Goal: Task Accomplishment & Management: Manage account settings

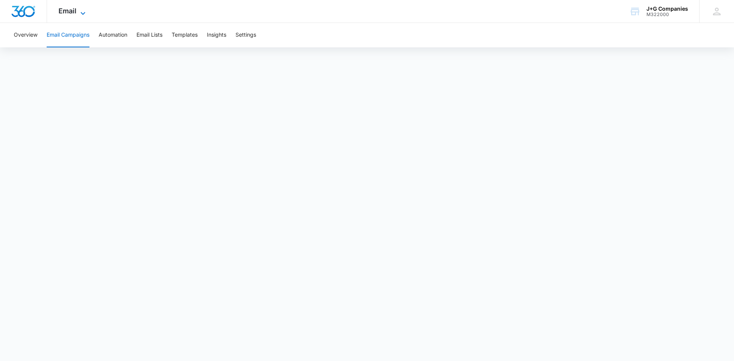
click at [75, 12] on span "Email" at bounding box center [67, 11] width 18 height 8
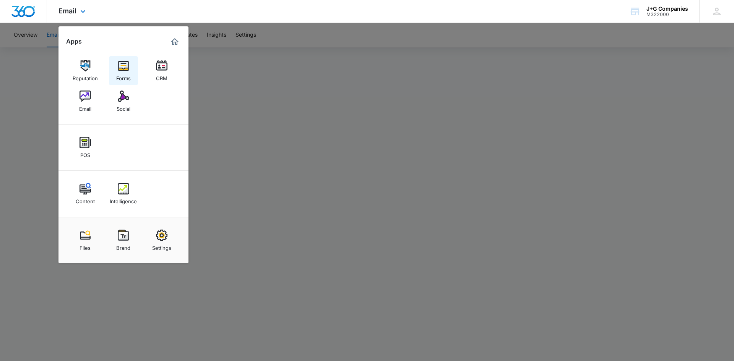
click at [126, 75] on div "Forms" at bounding box center [123, 76] width 15 height 10
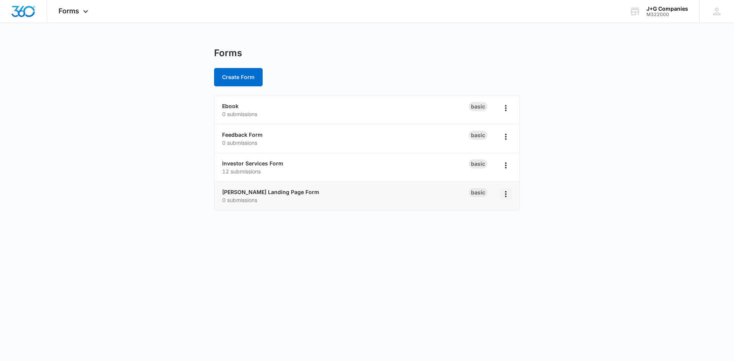
click at [508, 195] on icon "Overflow Menu" at bounding box center [505, 194] width 9 height 9
click at [365, 202] on p "0 submissions" at bounding box center [345, 200] width 246 height 8
click at [285, 192] on link "Ivy Green Landing Page Form" at bounding box center [270, 192] width 97 height 6
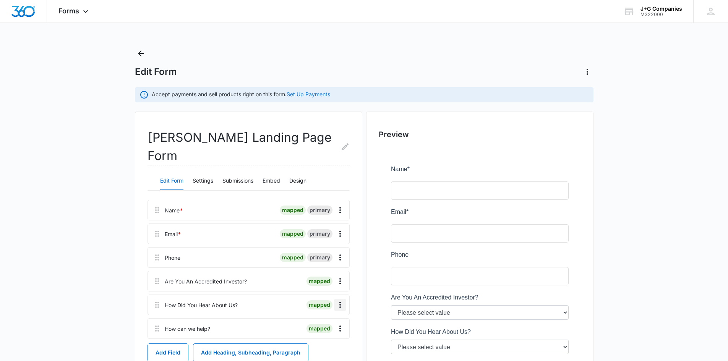
click at [341, 300] on icon "Overflow Menu" at bounding box center [340, 304] width 9 height 9
click at [323, 305] on button "Edit" at bounding box center [324, 307] width 44 height 11
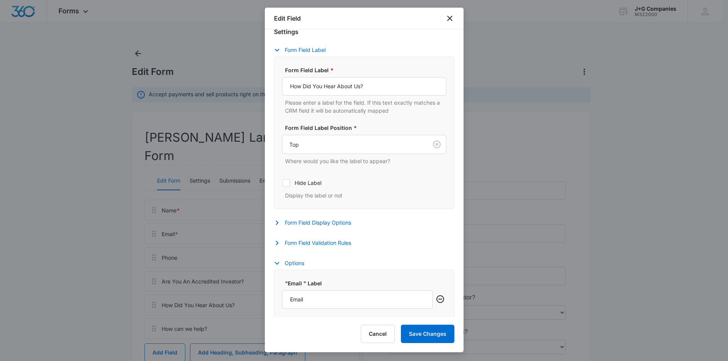
scroll to position [153, 0]
click at [278, 221] on icon "button" at bounding box center [276, 222] width 9 height 9
click at [276, 241] on icon "button" at bounding box center [277, 242] width 3 height 5
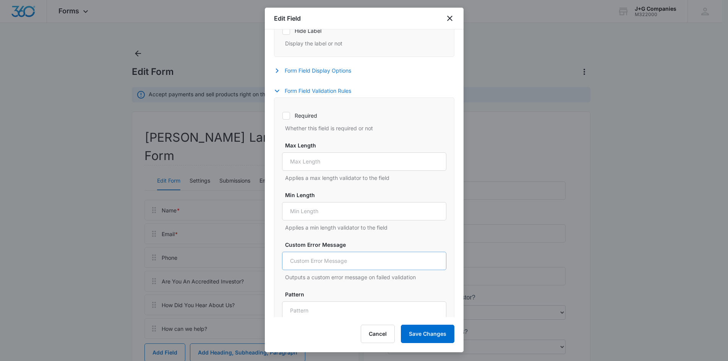
scroll to position [306, 0]
click at [286, 117] on icon at bounding box center [286, 114] width 7 height 7
click at [282, 115] on input "Required" at bounding box center [282, 114] width 0 height 0
checkbox input "true"
click at [428, 334] on button "Save Changes" at bounding box center [428, 334] width 54 height 18
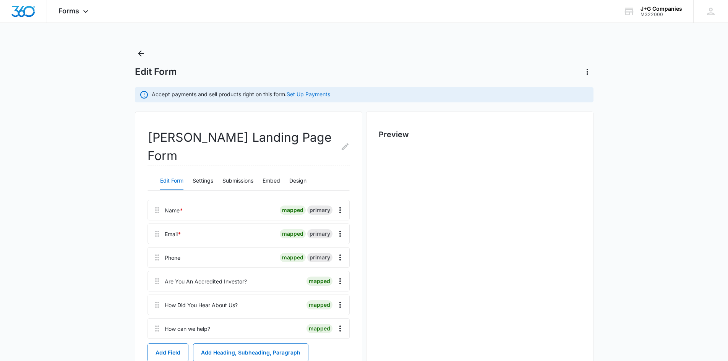
scroll to position [0, 0]
click at [341, 302] on icon "Overflow Menu" at bounding box center [340, 305] width 2 height 6
click at [323, 307] on div "Edit" at bounding box center [319, 307] width 16 height 5
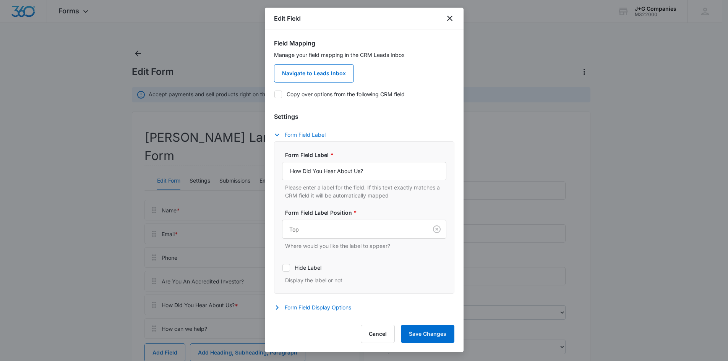
click at [278, 135] on icon "button" at bounding box center [276, 134] width 9 height 9
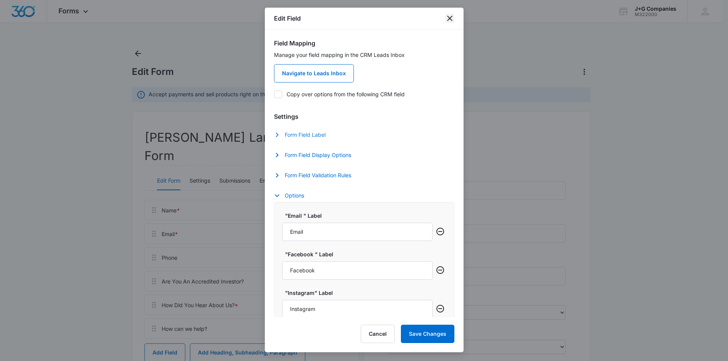
click at [451, 18] on icon "close" at bounding box center [449, 18] width 9 height 9
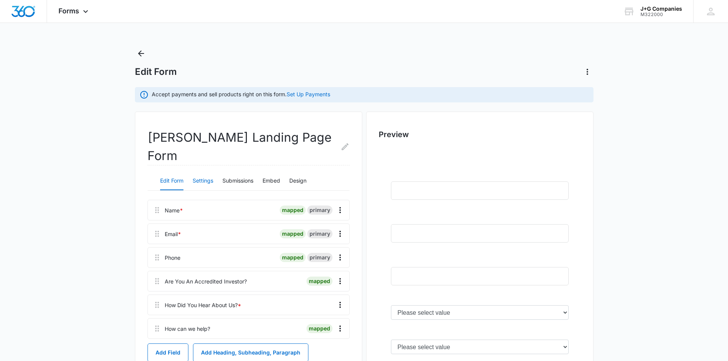
click at [208, 172] on button "Settings" at bounding box center [203, 181] width 21 height 18
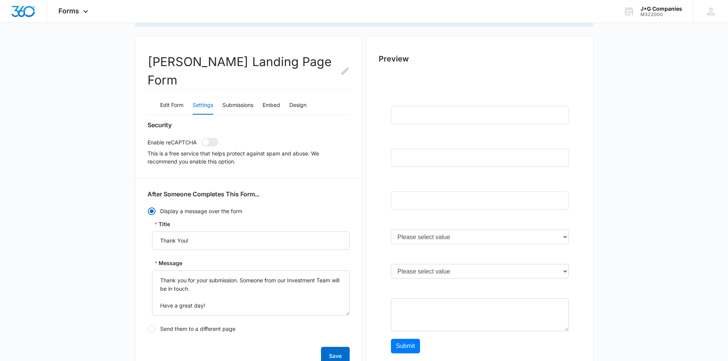
scroll to position [76, 0]
click at [239, 96] on button "Submissions" at bounding box center [237, 105] width 31 height 18
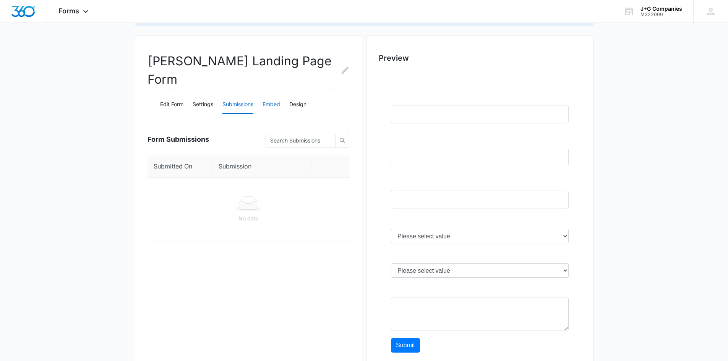
click at [268, 96] on button "Embed" at bounding box center [272, 105] width 18 height 18
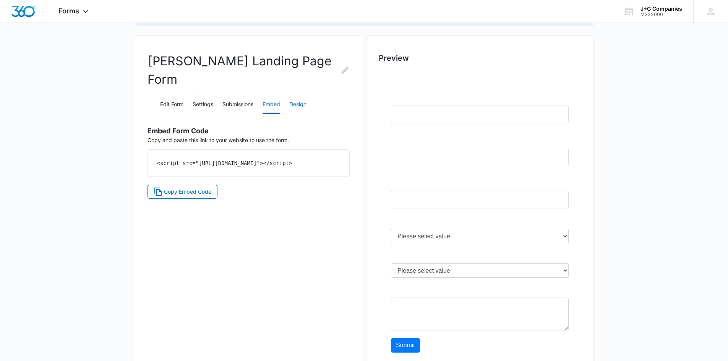
click at [301, 96] on button "Design" at bounding box center [297, 105] width 17 height 18
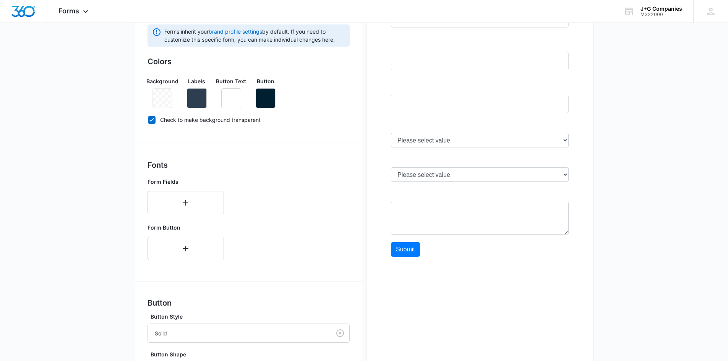
scroll to position [0, 0]
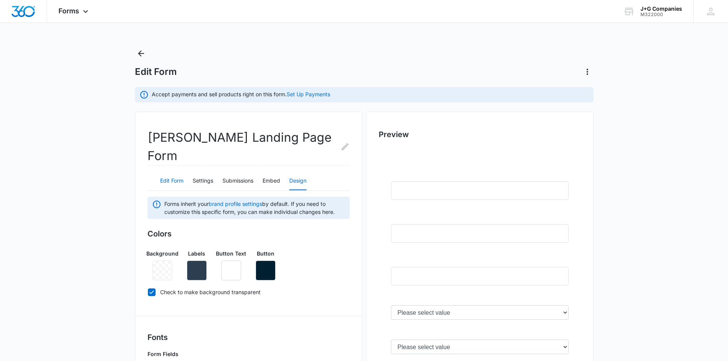
click at [171, 172] on button "Edit Form" at bounding box center [171, 181] width 23 height 18
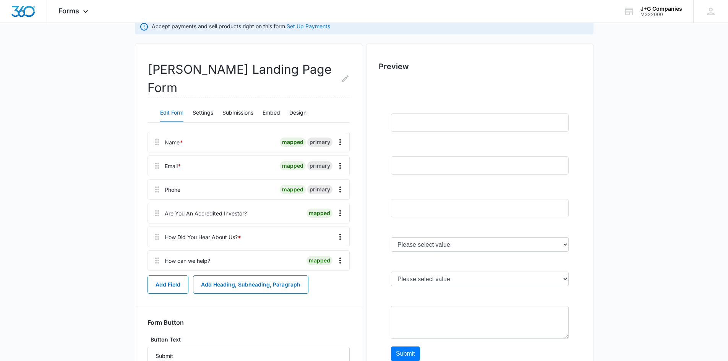
scroll to position [76, 0]
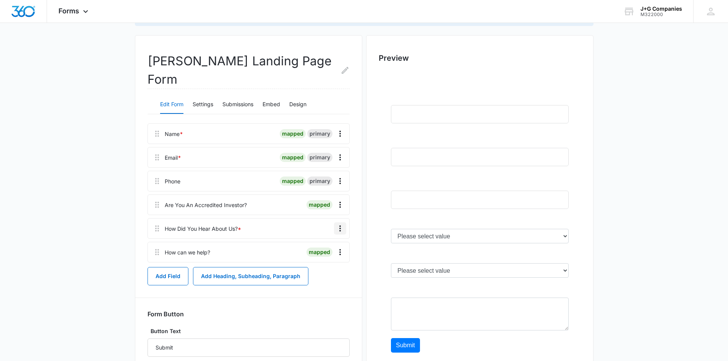
click at [343, 224] on icon "Overflow Menu" at bounding box center [340, 228] width 9 height 9
click at [322, 230] on div "Edit" at bounding box center [319, 231] width 16 height 5
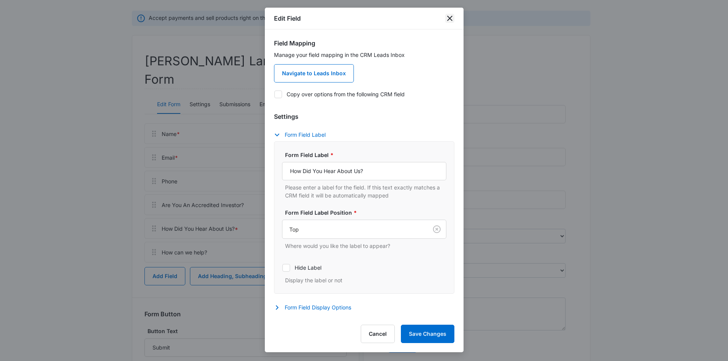
click at [449, 17] on icon "close" at bounding box center [449, 18] width 9 height 9
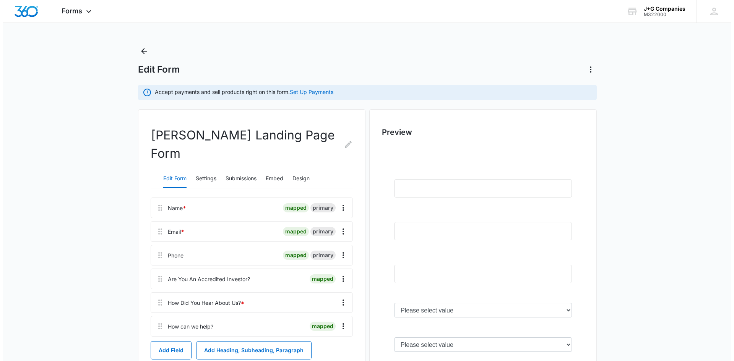
scroll to position [0, 0]
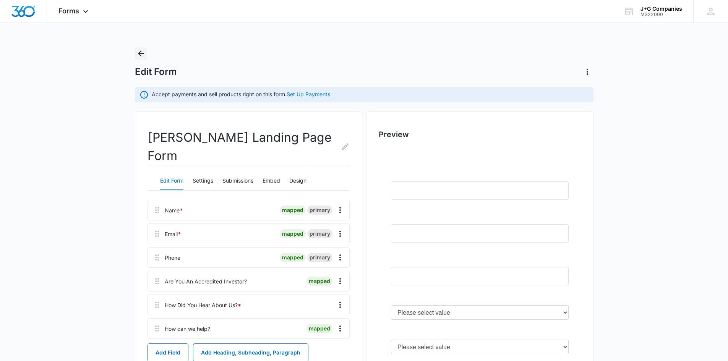
click at [142, 54] on icon "Back" at bounding box center [140, 53] width 9 height 9
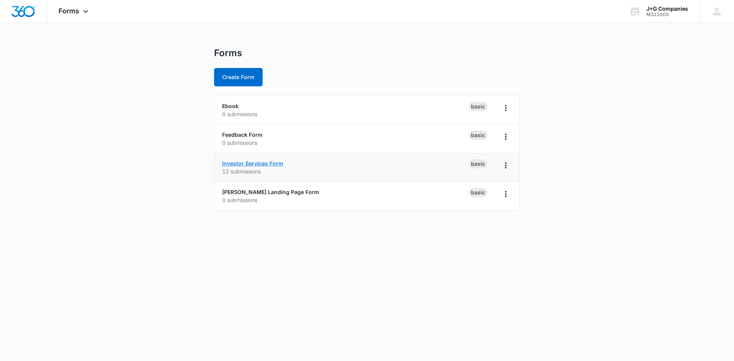
click at [254, 164] on link "Investor Services Form" at bounding box center [252, 163] width 61 height 6
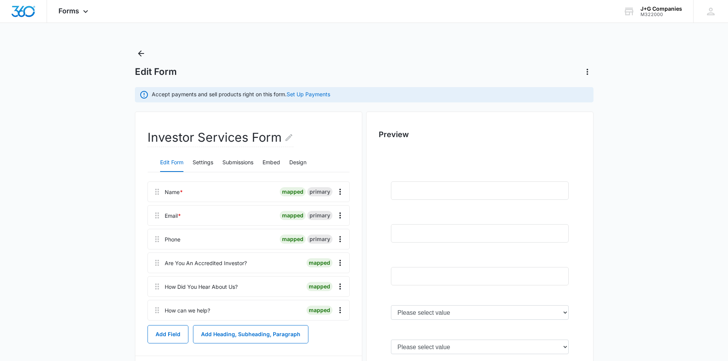
click at [305, 287] on div "How Did You Hear About Us? mapped" at bounding box center [249, 286] width 202 height 21
click at [341, 287] on icon "Overflow Menu" at bounding box center [340, 286] width 9 height 9
click at [325, 306] on div "Edit" at bounding box center [319, 307] width 16 height 5
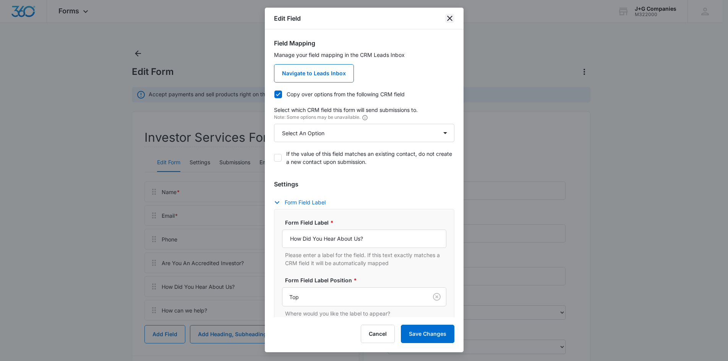
click at [447, 21] on icon "close" at bounding box center [449, 18] width 9 height 9
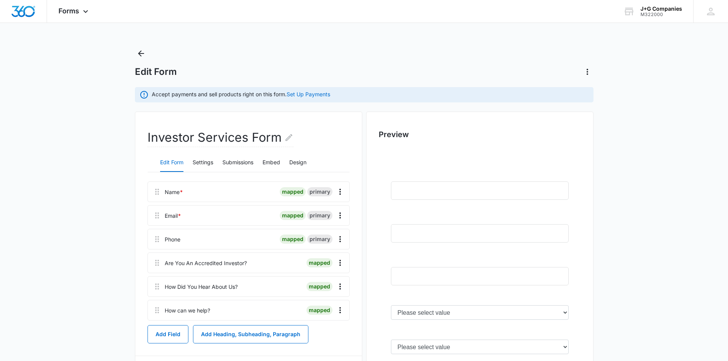
click at [74, 248] on main "Edit Form Accept payments and sell products right on this form. Set Up Payments…" at bounding box center [364, 263] width 728 height 433
click at [340, 289] on icon "Overflow Menu" at bounding box center [340, 287] width 2 height 6
click at [326, 305] on div "Edit" at bounding box center [319, 307] width 16 height 5
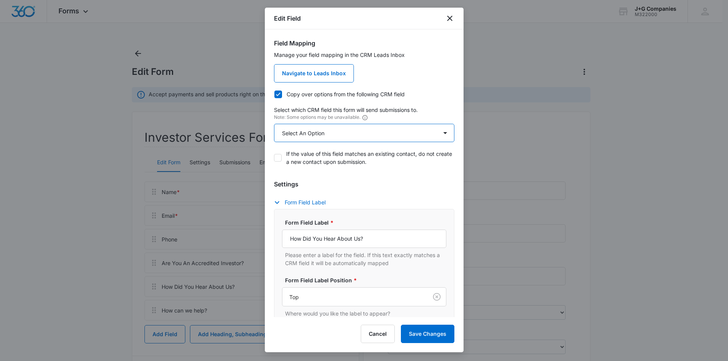
click at [418, 133] on select "Select An Option Select An Option Agree to Subscribe Are You An Accredited Inve…" at bounding box center [364, 133] width 180 height 18
click at [434, 134] on select "Select An Option Select An Option Agree to Subscribe Are You An Accredited Inve…" at bounding box center [364, 133] width 180 height 18
click at [432, 133] on select "Select An Option Select An Option Agree to Subscribe Are You An Accredited Inve…" at bounding box center [364, 133] width 180 height 18
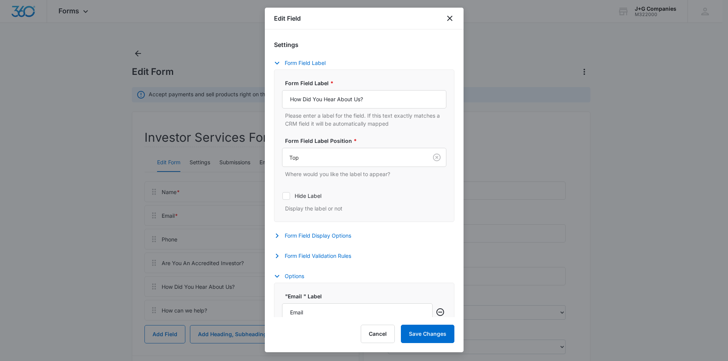
scroll to position [153, 0]
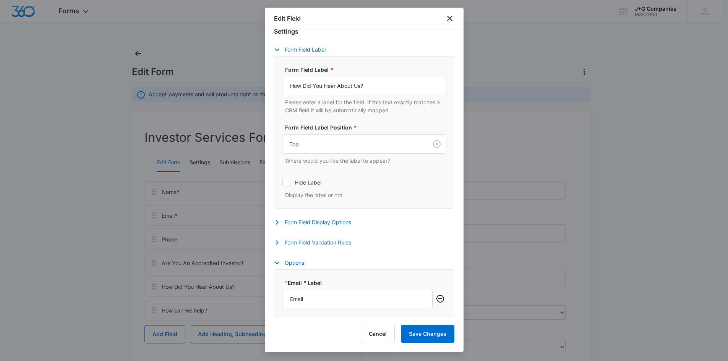
click at [306, 245] on button "Form Field Validation Rules" at bounding box center [316, 242] width 85 height 9
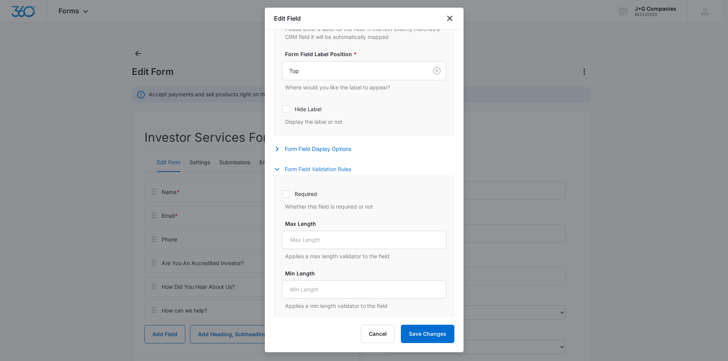
scroll to position [229, 0]
click at [288, 189] on icon at bounding box center [286, 190] width 5 height 3
click at [282, 191] on input "Required" at bounding box center [282, 191] width 0 height 0
checkbox input "true"
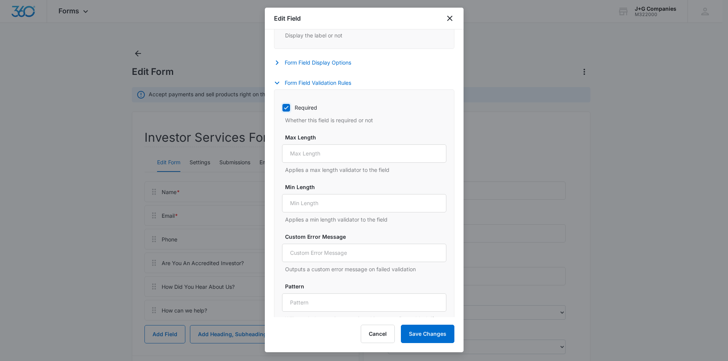
scroll to position [344, 0]
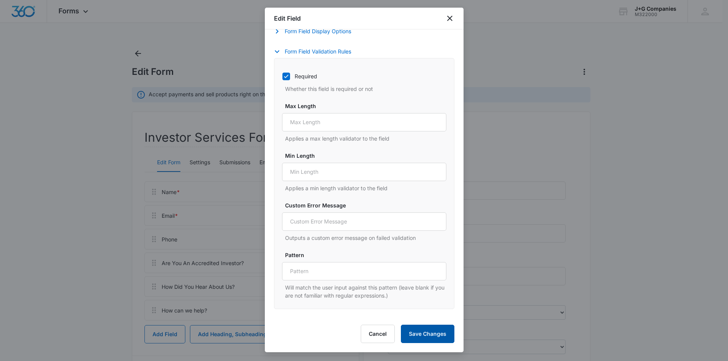
click at [428, 332] on button "Save Changes" at bounding box center [428, 334] width 54 height 18
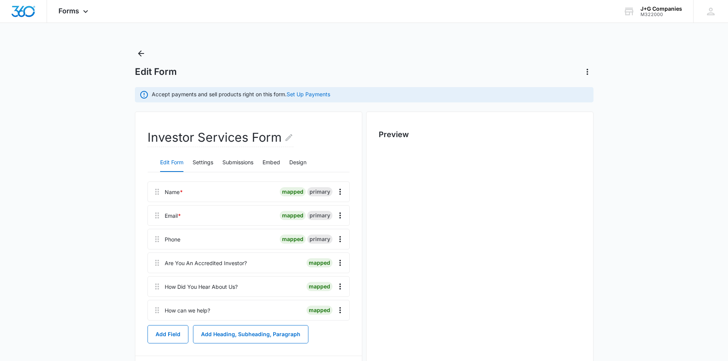
scroll to position [0, 0]
click at [340, 282] on icon "Overflow Menu" at bounding box center [340, 286] width 9 height 9
click at [328, 308] on button "Edit" at bounding box center [324, 307] width 44 height 11
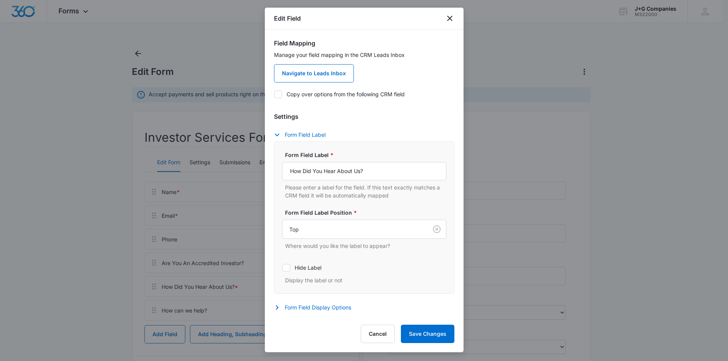
click at [280, 96] on icon at bounding box center [278, 94] width 7 height 7
click at [274, 94] on input "Copy over options from the following CRM field" at bounding box center [274, 94] width 0 height 0
checkbox input "true"
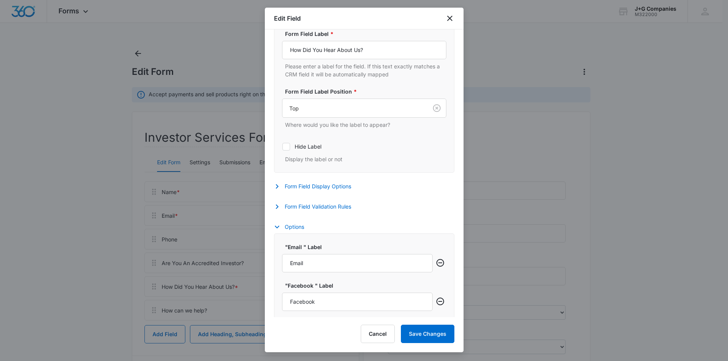
scroll to position [191, 0]
click at [279, 204] on icon "button" at bounding box center [276, 204] width 9 height 9
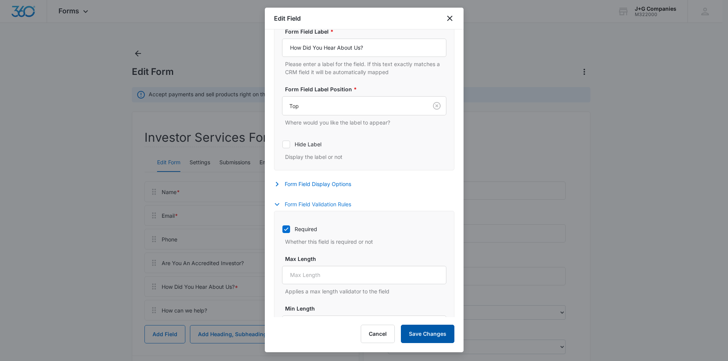
click at [425, 333] on button "Save Changes" at bounding box center [428, 334] width 54 height 18
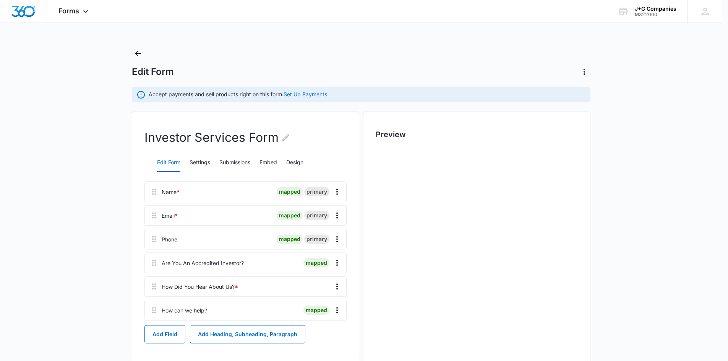
scroll to position [0, 0]
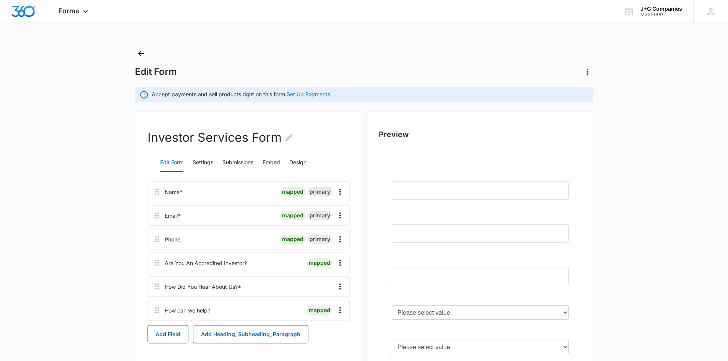
click at [299, 265] on div at bounding box center [277, 263] width 54 height 20
click at [224, 261] on div "Are You An Accredited Investor?" at bounding box center [206, 263] width 82 height 8
click at [342, 263] on icon "Overflow Menu" at bounding box center [340, 262] width 9 height 9
click at [328, 279] on button "Edit" at bounding box center [324, 284] width 44 height 11
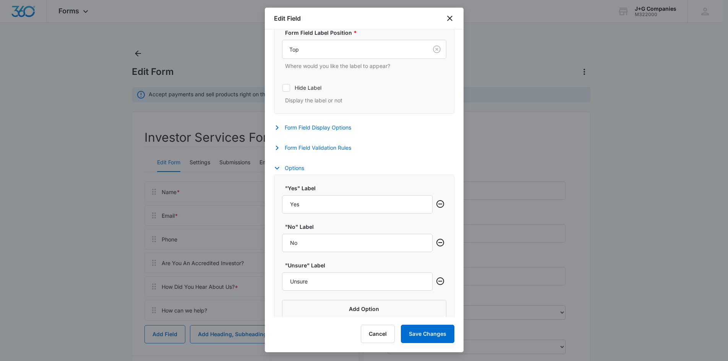
scroll to position [258, 0]
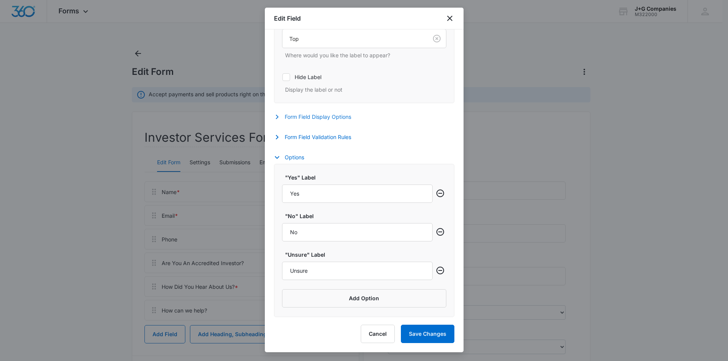
click at [327, 117] on button "Form Field Display Options" at bounding box center [316, 116] width 85 height 9
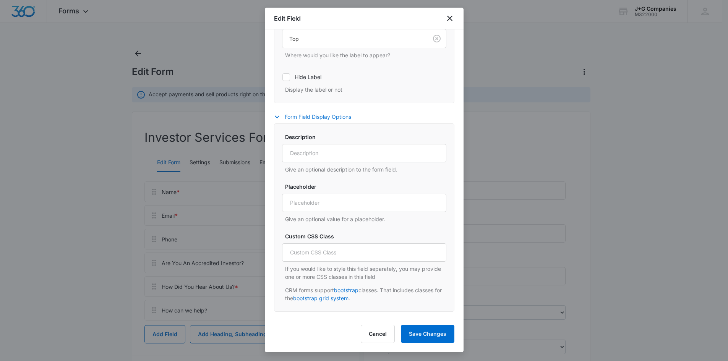
click at [327, 117] on button "Form Field Display Options" at bounding box center [316, 116] width 85 height 9
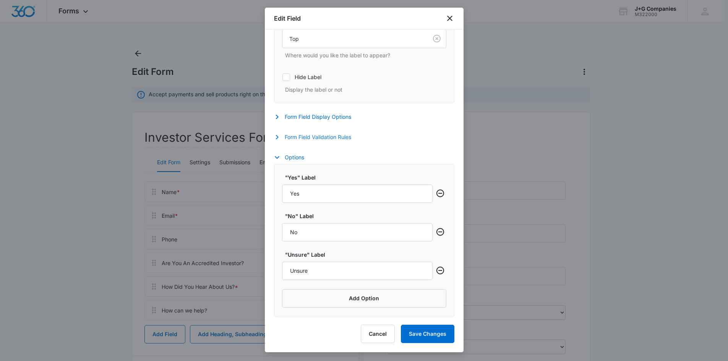
click at [329, 134] on button "Form Field Validation Rules" at bounding box center [316, 137] width 85 height 9
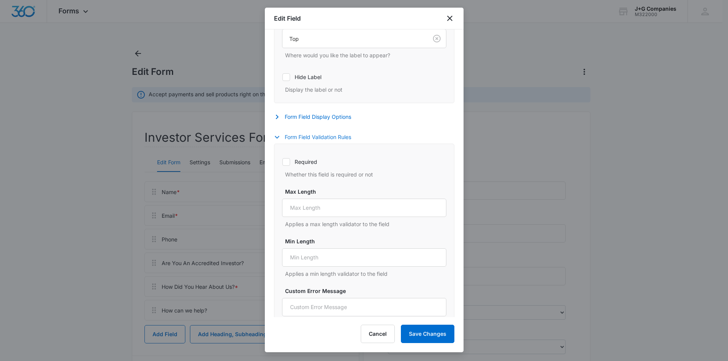
click at [329, 134] on button "Form Field Validation Rules" at bounding box center [316, 137] width 85 height 9
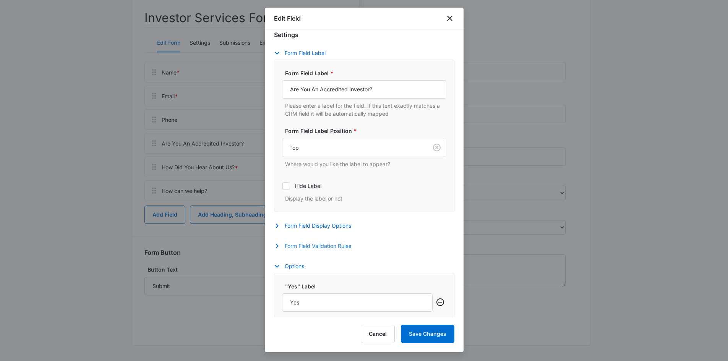
scroll to position [0, 0]
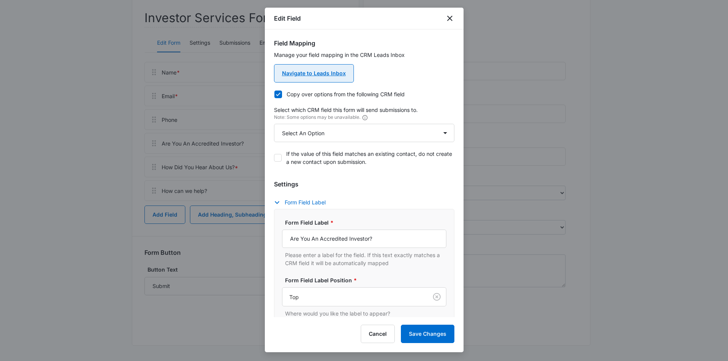
click at [326, 75] on link "Navigate to Leads Inbox" at bounding box center [314, 73] width 80 height 18
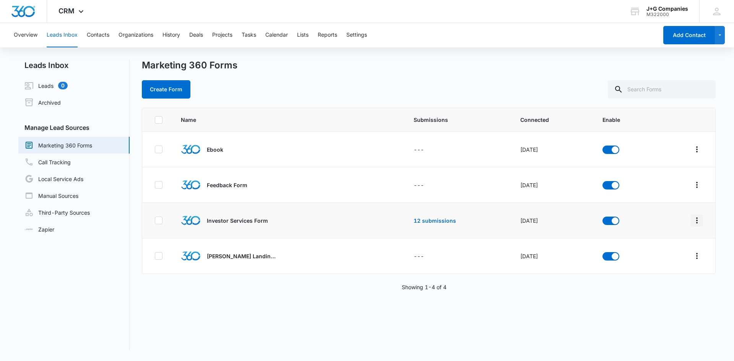
click at [692, 218] on icon "Overflow Menu" at bounding box center [696, 220] width 9 height 9
click at [667, 262] on div "Field Mapping" at bounding box center [656, 264] width 43 height 5
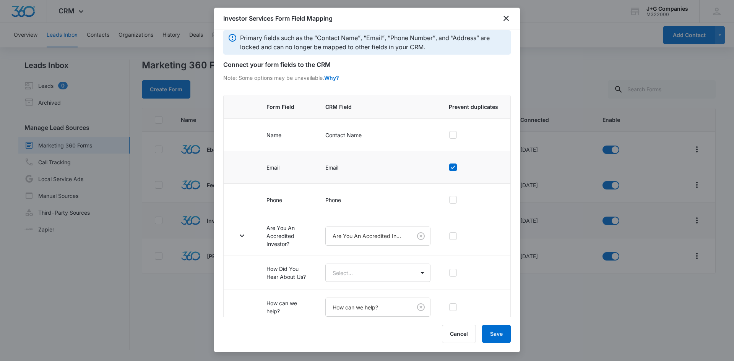
scroll to position [16, 0]
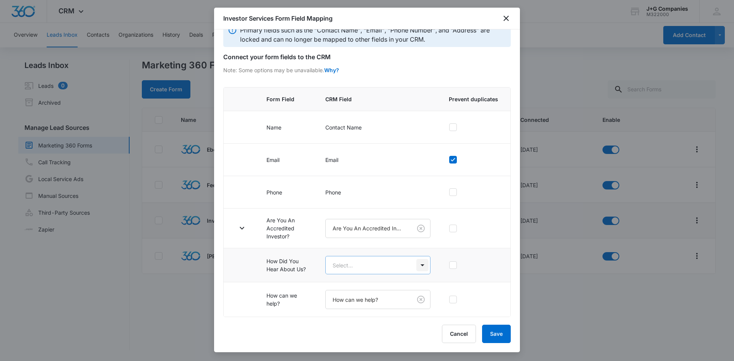
click at [420, 264] on body "CRM Apps Reputation Forms CRM Email Social POS Content Intelligence Files Brand…" at bounding box center [367, 180] width 734 height 361
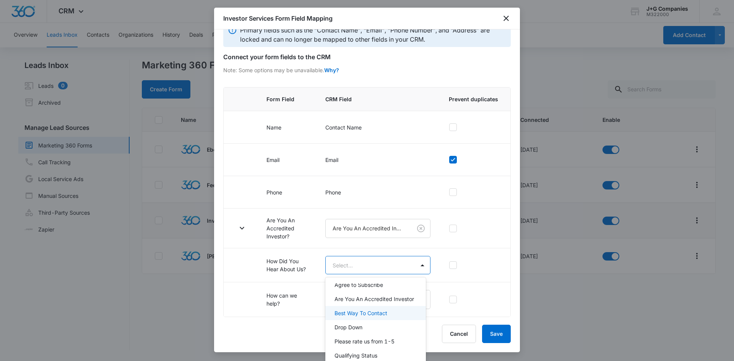
scroll to position [0, 0]
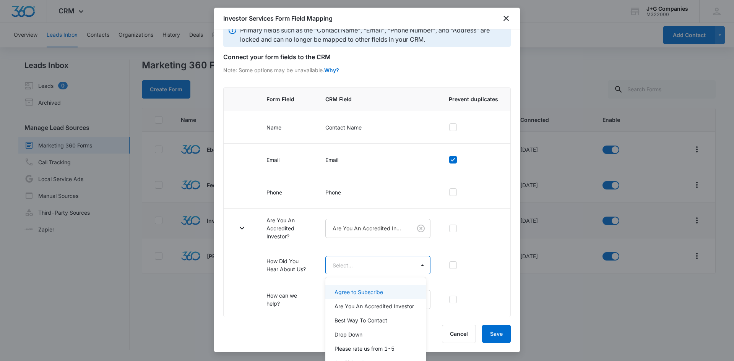
click at [415, 264] on div at bounding box center [367, 180] width 734 height 361
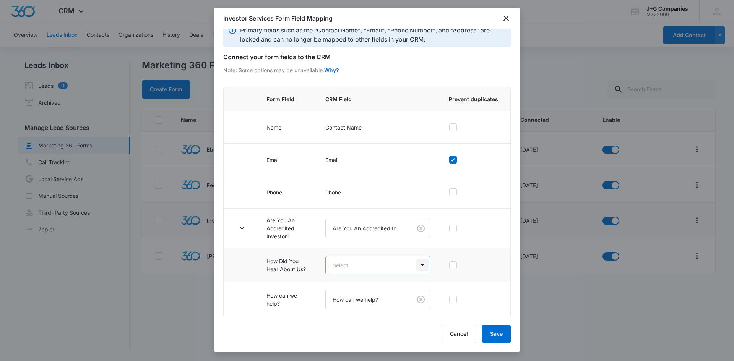
click at [412, 264] on body "CRM Apps Reputation Forms CRM Email Social POS Content Intelligence Files Brand…" at bounding box center [367, 180] width 734 height 361
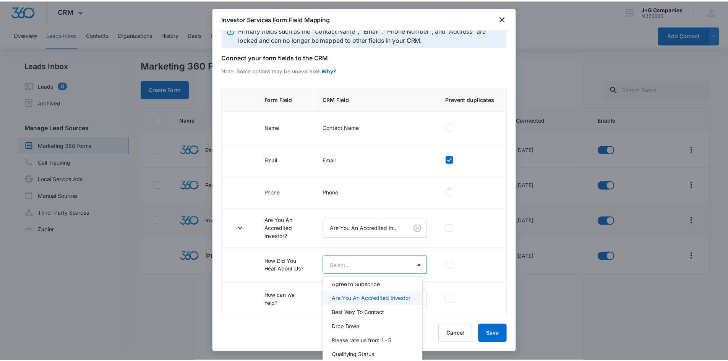
scroll to position [15, 0]
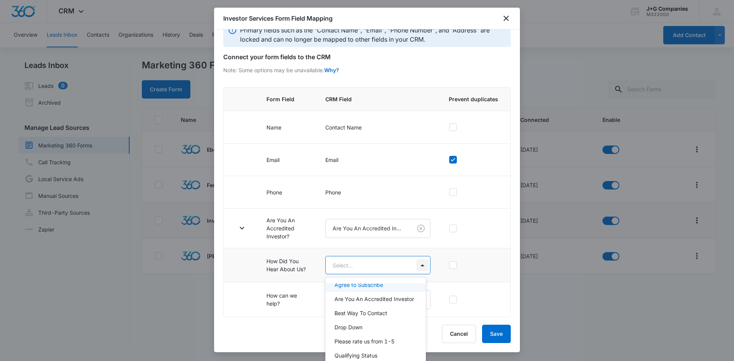
click at [414, 263] on div at bounding box center [367, 180] width 734 height 361
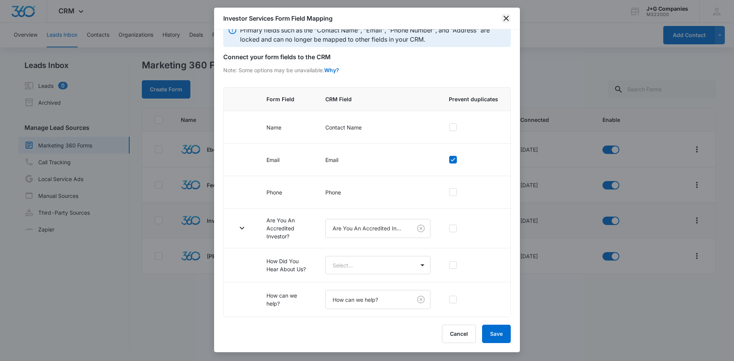
click at [506, 15] on icon "close" at bounding box center [505, 18] width 9 height 9
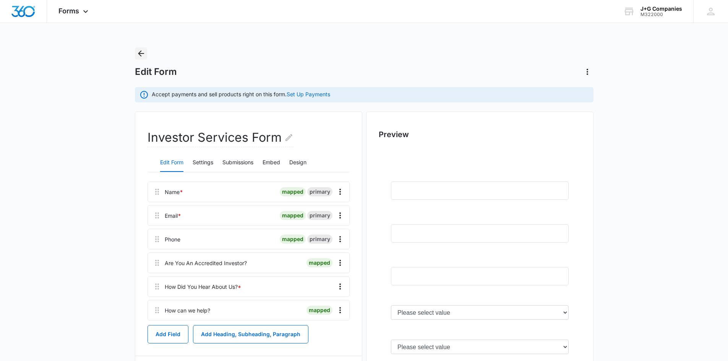
click at [143, 51] on icon "Back" at bounding box center [140, 53] width 9 height 9
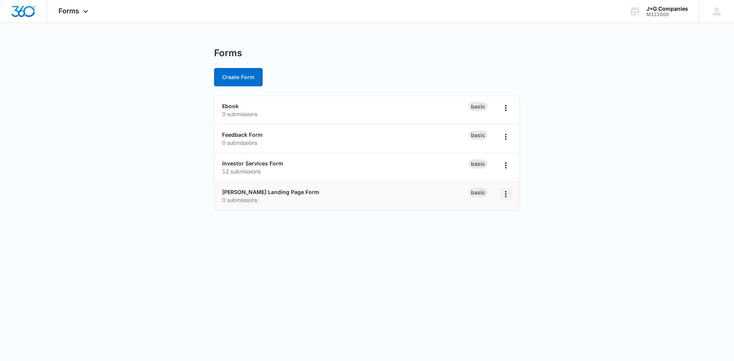
click at [510, 196] on icon "Overflow Menu" at bounding box center [505, 194] width 9 height 9
click at [295, 193] on link "Ivy Green Landing Page Form" at bounding box center [270, 192] width 97 height 6
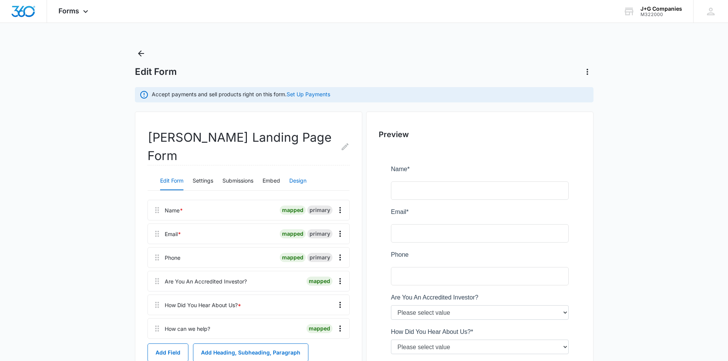
click at [301, 172] on button "Design" at bounding box center [297, 181] width 17 height 18
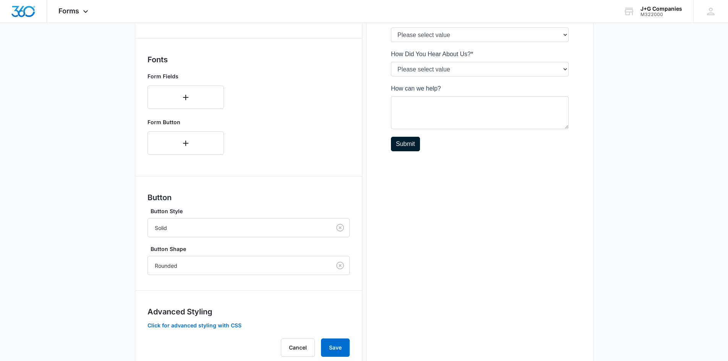
scroll to position [283, 0]
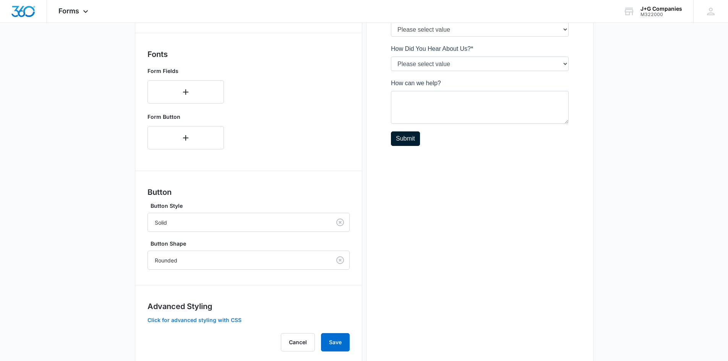
click at [176, 318] on button "Click for advanced styling with CSS" at bounding box center [195, 320] width 94 height 5
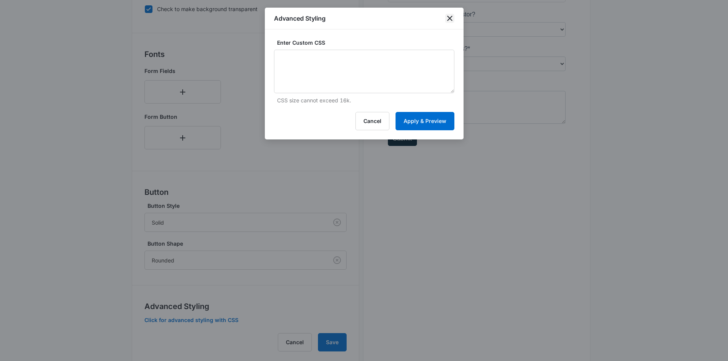
click at [454, 17] on icon "close" at bounding box center [449, 18] width 9 height 9
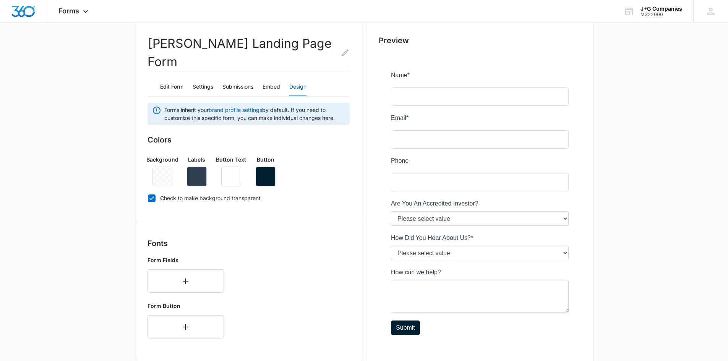
scroll to position [0, 0]
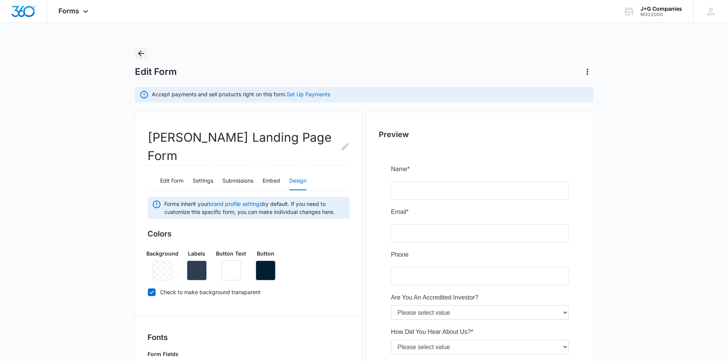
click at [144, 56] on icon "Back" at bounding box center [140, 53] width 9 height 9
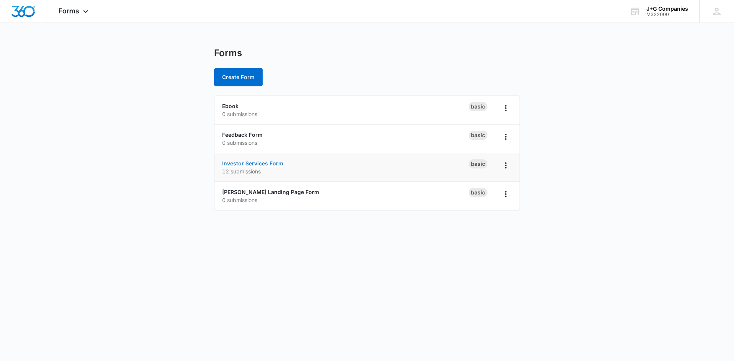
click at [248, 165] on link "Investor Services Form" at bounding box center [252, 163] width 61 height 6
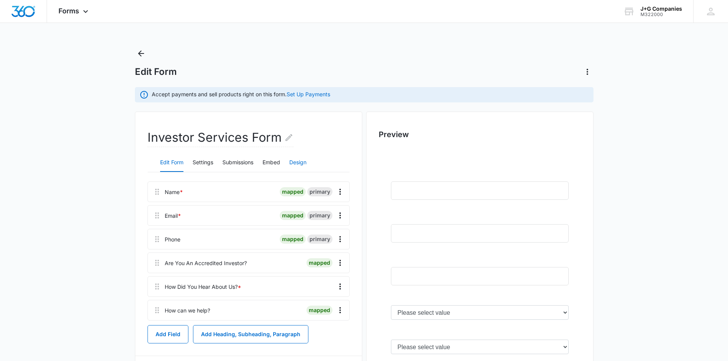
click at [292, 162] on button "Design" at bounding box center [297, 163] width 17 height 18
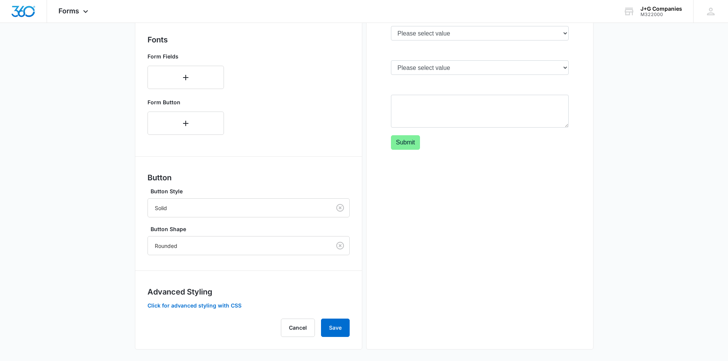
scroll to position [283, 0]
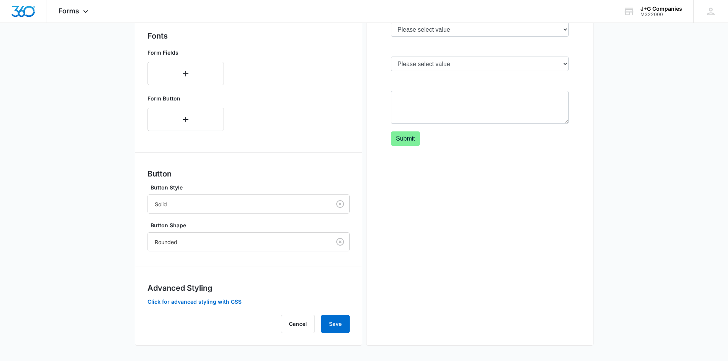
click at [214, 295] on div "Advanced Styling Click for advanced styling with CSS" at bounding box center [249, 293] width 202 height 23
click at [213, 300] on button "Click for advanced styling with CSS" at bounding box center [195, 301] width 94 height 5
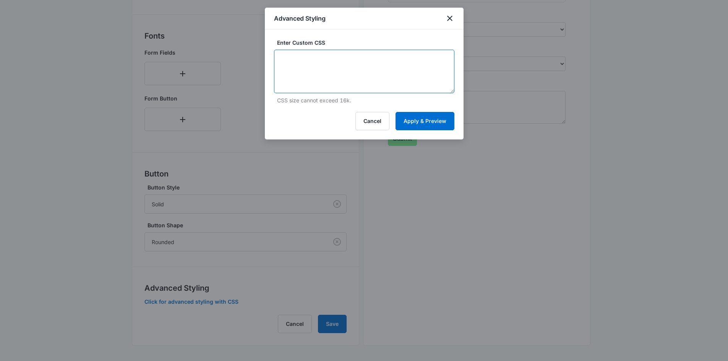
click at [305, 83] on textarea at bounding box center [364, 72] width 180 height 44
drag, startPoint x: 282, startPoint y: 58, endPoint x: 394, endPoint y: 92, distance: 117.0
click at [394, 92] on textarea at bounding box center [364, 72] width 180 height 44
click at [447, 17] on icon "close" at bounding box center [449, 18] width 9 height 9
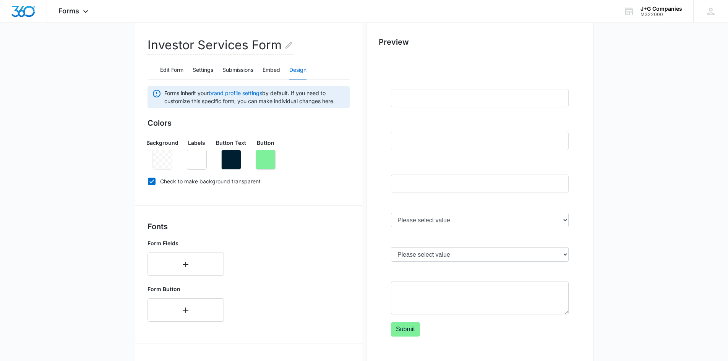
scroll to position [92, 0]
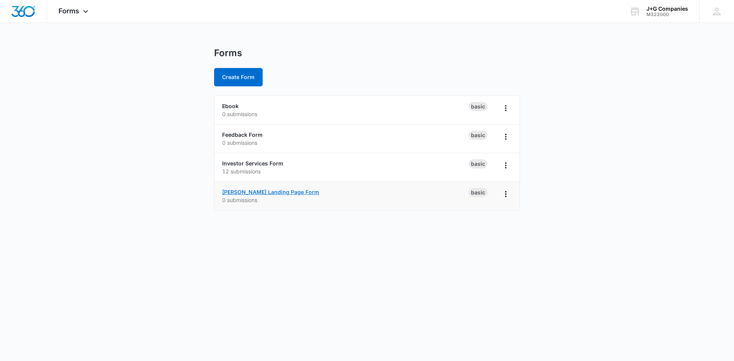
click at [271, 195] on link "Ivy Green Landing Page Form" at bounding box center [270, 192] width 97 height 6
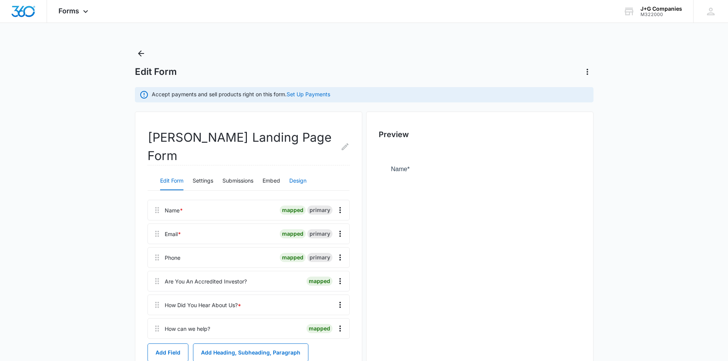
click at [303, 172] on button "Design" at bounding box center [297, 181] width 17 height 18
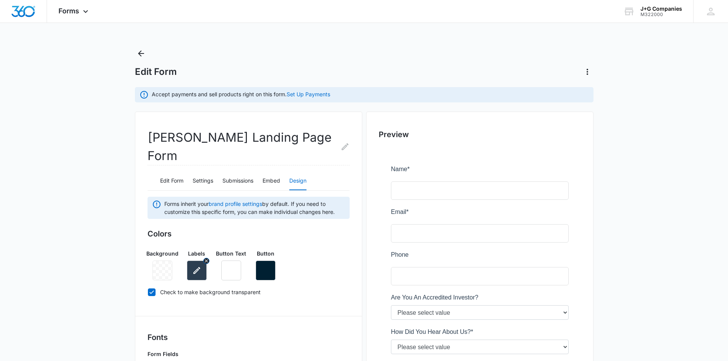
click at [193, 266] on icon "button" at bounding box center [196, 270] width 9 height 9
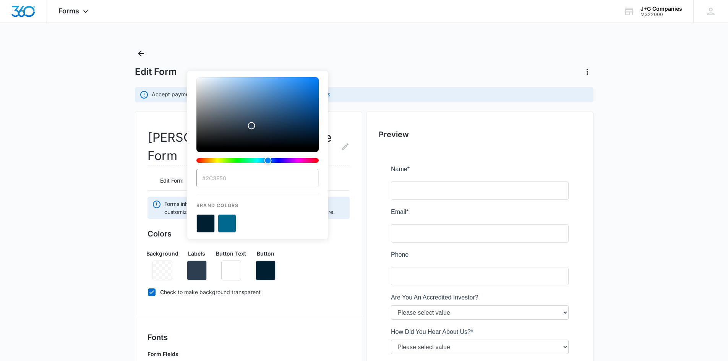
click at [221, 177] on input "#2C3E50" at bounding box center [257, 178] width 122 height 18
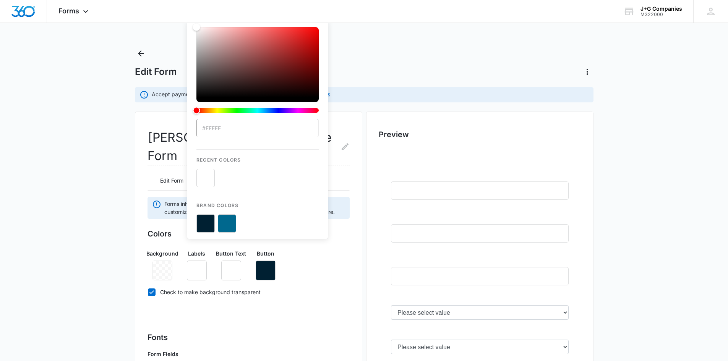
type input "#ffffff"
click at [106, 153] on main "Edit Form Accept payments and sell products right on this form. Set Up Payments…" at bounding box center [364, 354] width 728 height 615
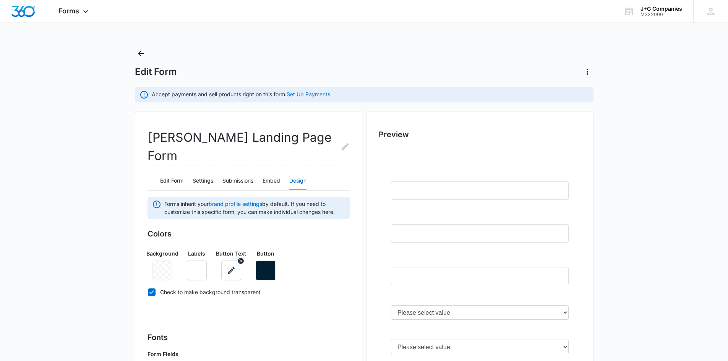
click at [229, 266] on icon "button" at bounding box center [231, 270] width 9 height 9
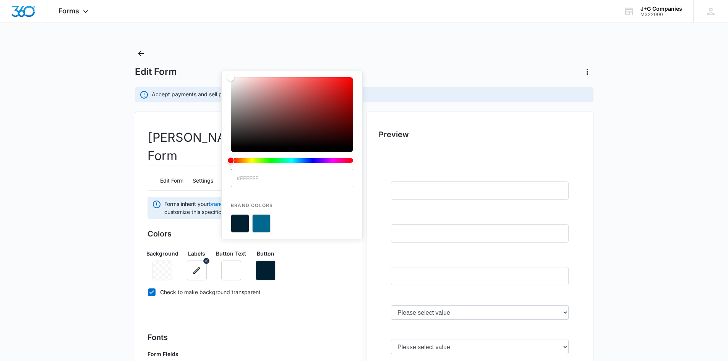
click at [194, 266] on icon "button" at bounding box center [196, 270] width 9 height 9
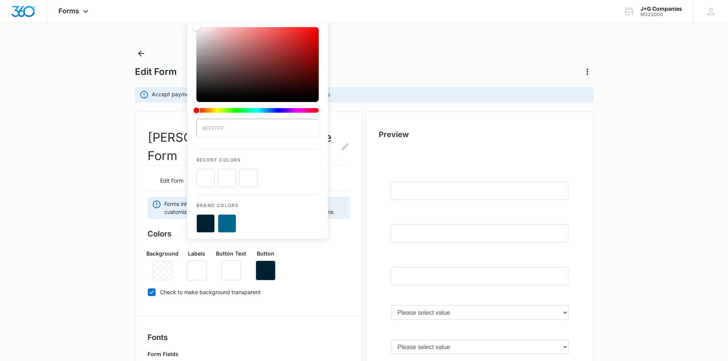
click at [208, 180] on button "color-picker-container" at bounding box center [205, 178] width 18 height 18
type input "#fff"
click at [47, 214] on main "Edit Form Accept payments and sell products right on this form. Set Up Payments…" at bounding box center [364, 354] width 728 height 615
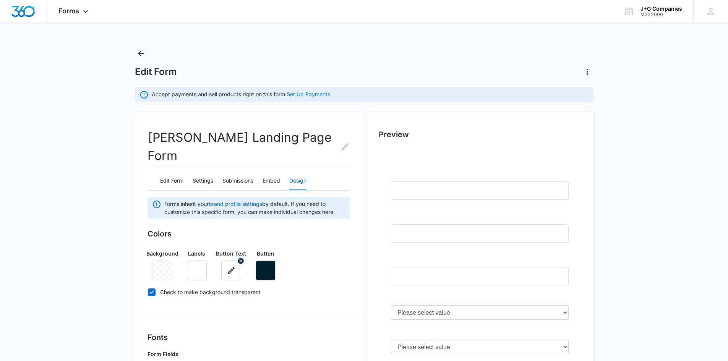
click at [230, 267] on icon "button" at bounding box center [231, 270] width 7 height 7
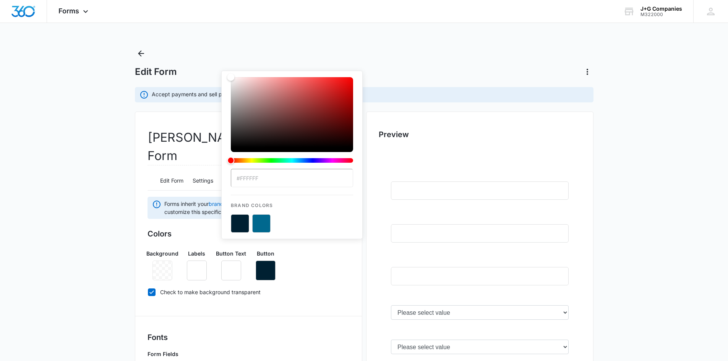
click at [237, 227] on button "color-picker-container" at bounding box center [240, 223] width 18 height 18
type input "#002032"
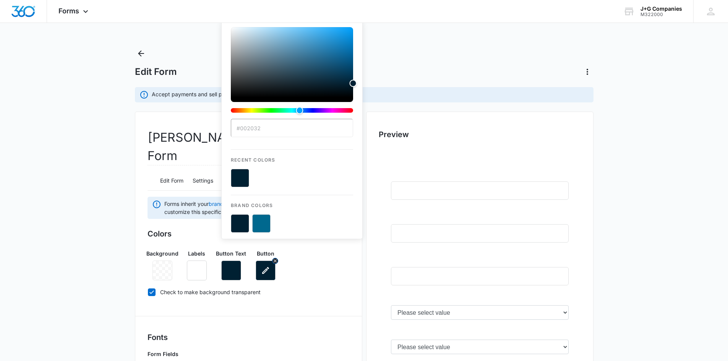
click at [266, 266] on icon "button" at bounding box center [265, 270] width 9 height 9
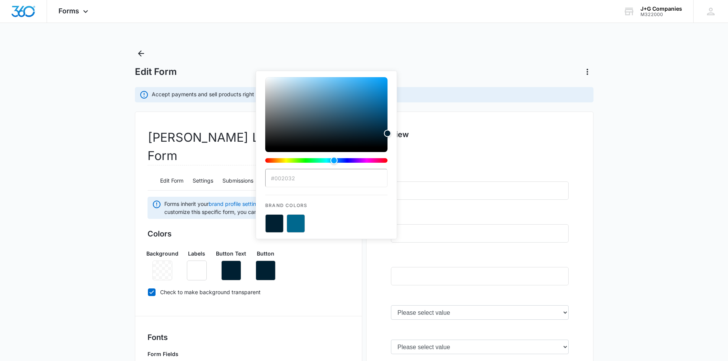
click at [79, 223] on main "Edit Form Accept payments and sell products right on this form. Set Up Payments…" at bounding box center [364, 354] width 728 height 615
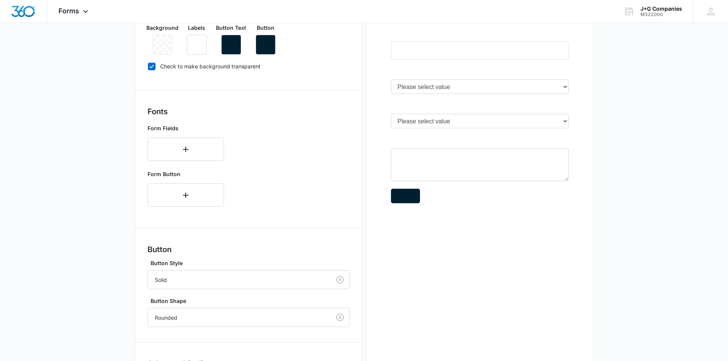
scroll to position [283, 0]
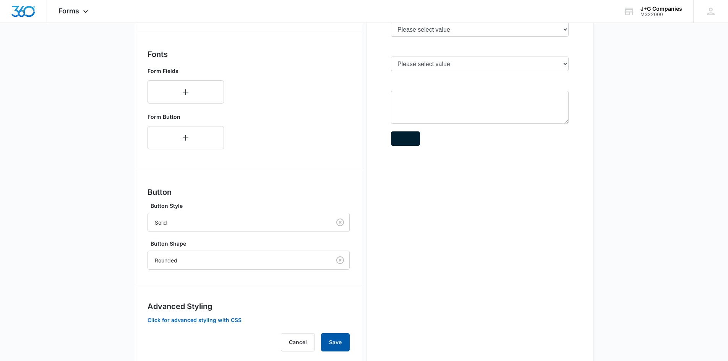
click at [334, 333] on button "Save" at bounding box center [335, 342] width 29 height 18
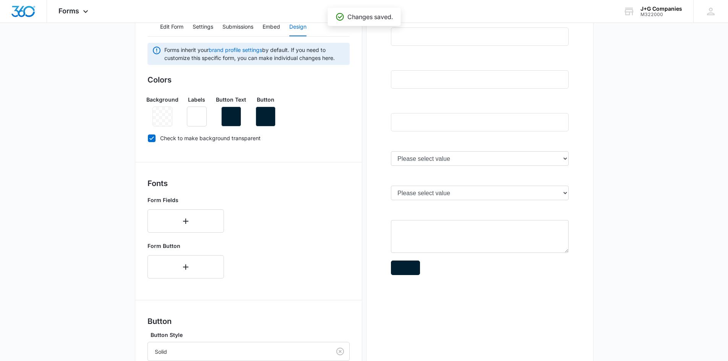
scroll to position [0, 0]
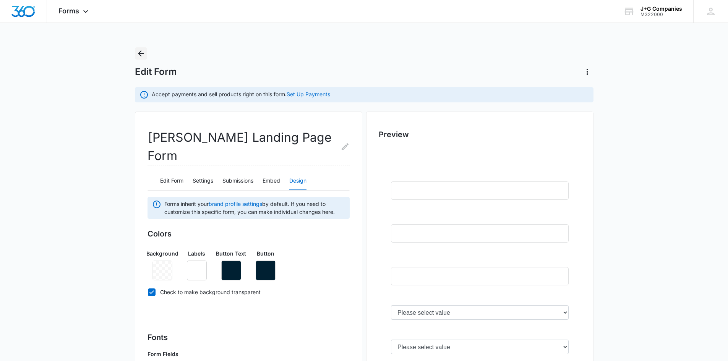
click at [145, 56] on icon "Back" at bounding box center [140, 53] width 9 height 9
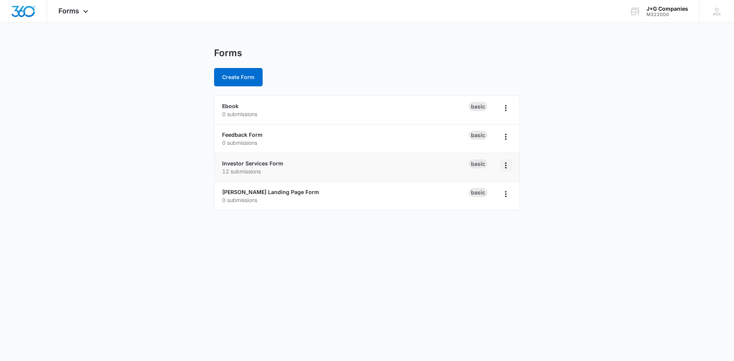
click at [509, 168] on icon "Overflow Menu" at bounding box center [505, 165] width 9 height 9
click at [498, 186] on button "Rename" at bounding box center [485, 186] width 51 height 11
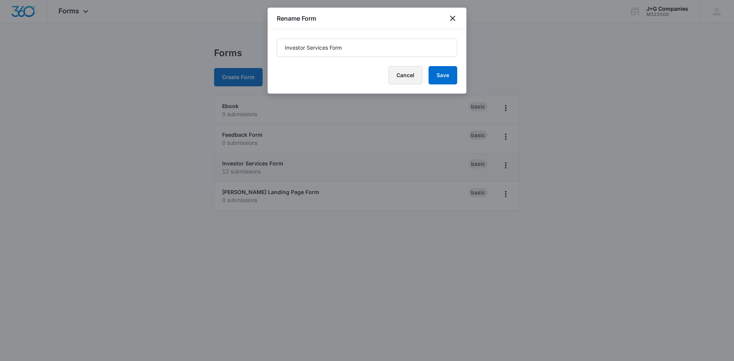
click at [404, 73] on button "Cancel" at bounding box center [405, 75] width 34 height 18
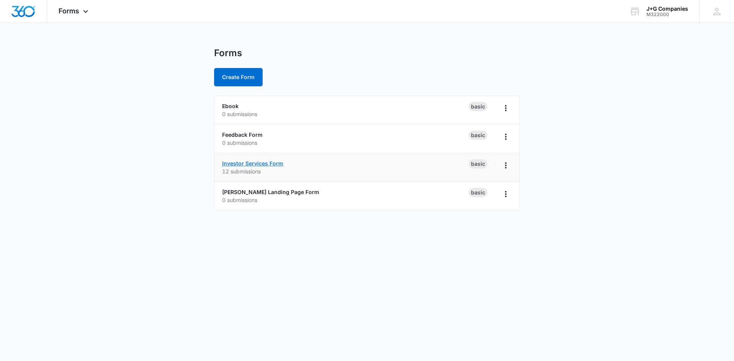
click at [247, 165] on link "Investor Services Form" at bounding box center [252, 163] width 61 height 6
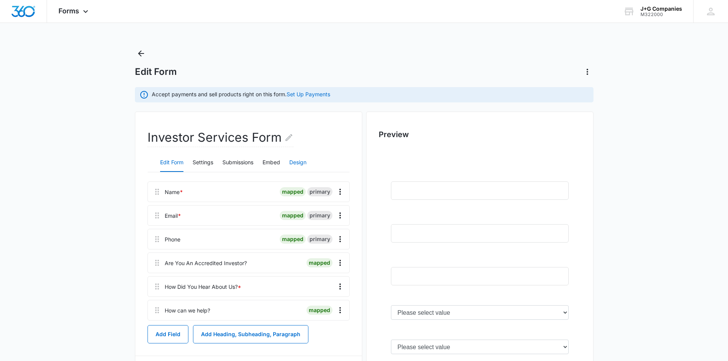
click at [295, 162] on button "Design" at bounding box center [297, 163] width 17 height 18
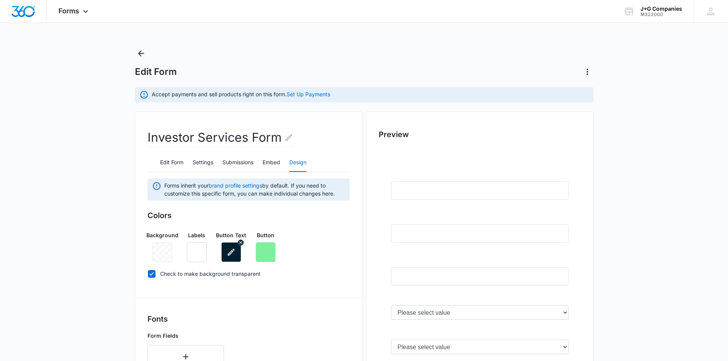
click at [229, 255] on icon "button" at bounding box center [231, 252] width 7 height 7
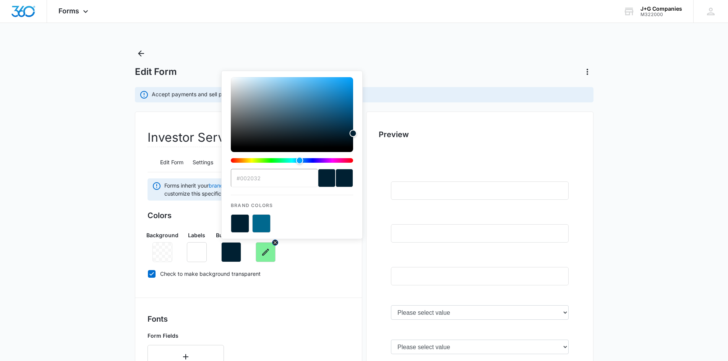
click at [268, 254] on icon "button" at bounding box center [265, 252] width 9 height 9
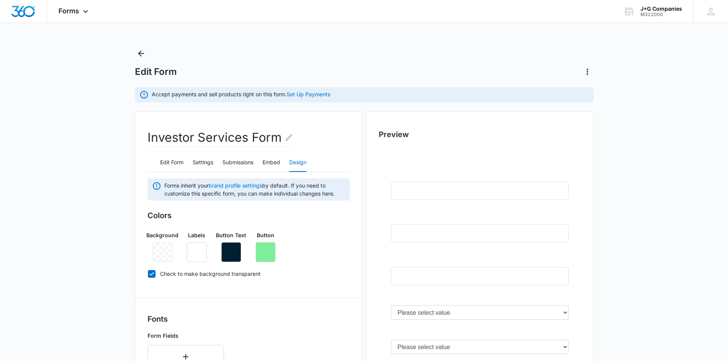
click at [97, 198] on main "Edit Form Accept payments and sell products right on this form. Set Up Payments…" at bounding box center [364, 345] width 728 height 597
click at [142, 54] on icon "Back" at bounding box center [141, 53] width 6 height 6
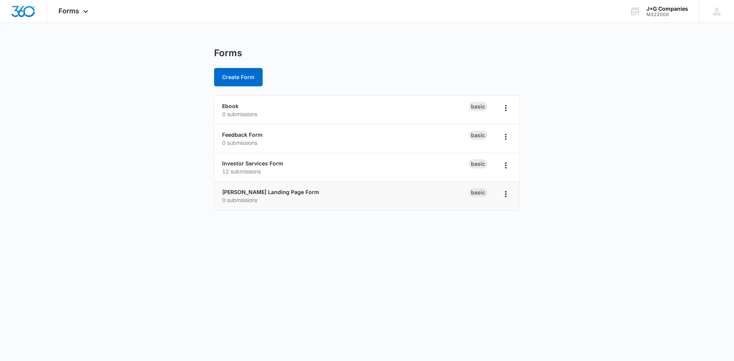
click at [347, 194] on div "Ivy Green Landing Page Form 0 submissions" at bounding box center [345, 196] width 246 height 16
click at [294, 194] on link "Ivy Green Landing Page Form" at bounding box center [270, 192] width 97 height 6
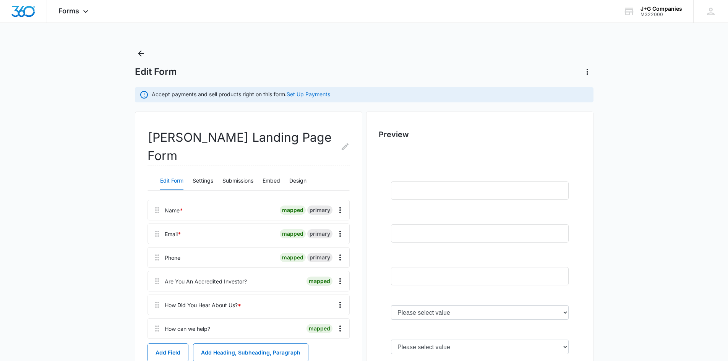
click at [288, 172] on div "Edit Form Settings Submissions Embed Design" at bounding box center [249, 181] width 202 height 19
click at [295, 172] on button "Design" at bounding box center [297, 181] width 17 height 18
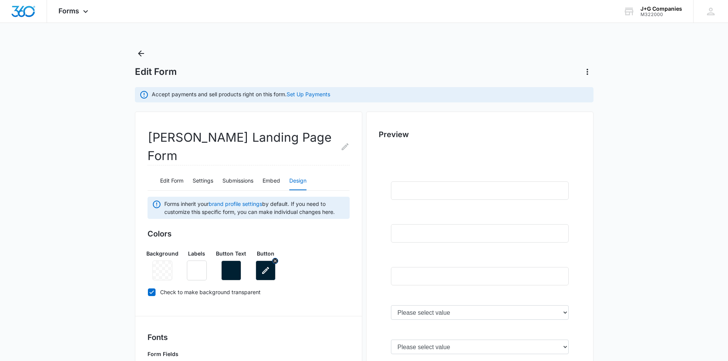
click at [268, 266] on icon "button" at bounding box center [265, 270] width 9 height 9
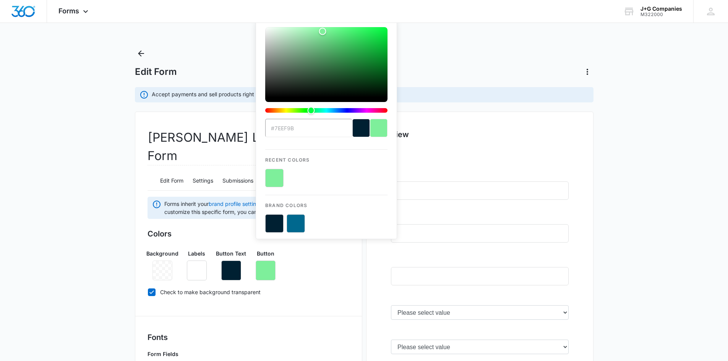
type input "#7eef9b"
click at [279, 178] on button "color-picker-container" at bounding box center [274, 178] width 18 height 18
click at [80, 229] on main "Edit Form Accept payments and sell products right on this form. Set Up Payments…" at bounding box center [364, 354] width 728 height 615
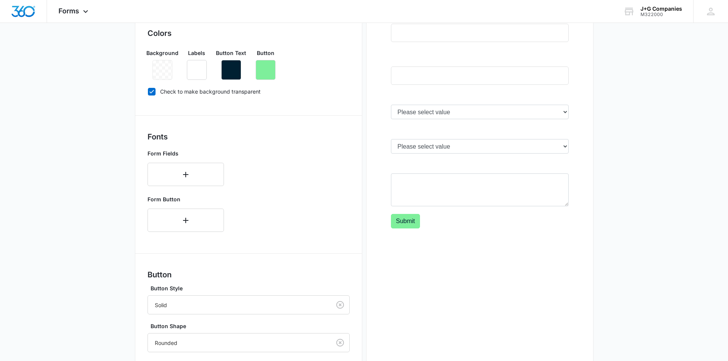
scroll to position [268, 0]
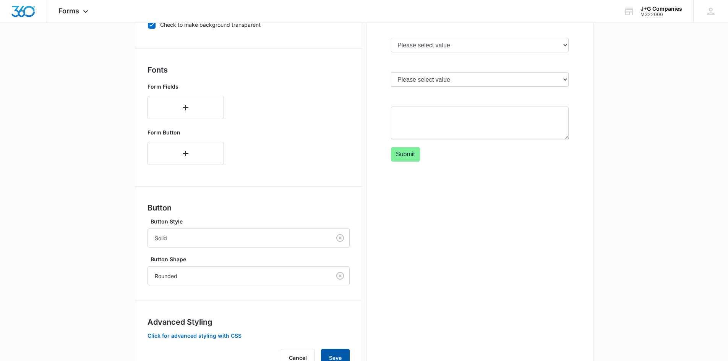
click at [327, 349] on button "Save" at bounding box center [335, 358] width 29 height 18
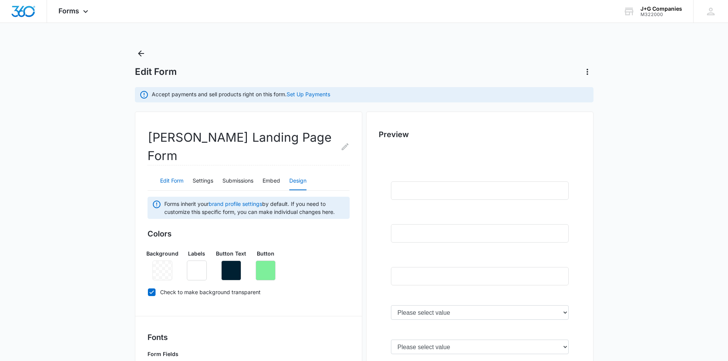
click at [178, 172] on button "Edit Form" at bounding box center [171, 181] width 23 height 18
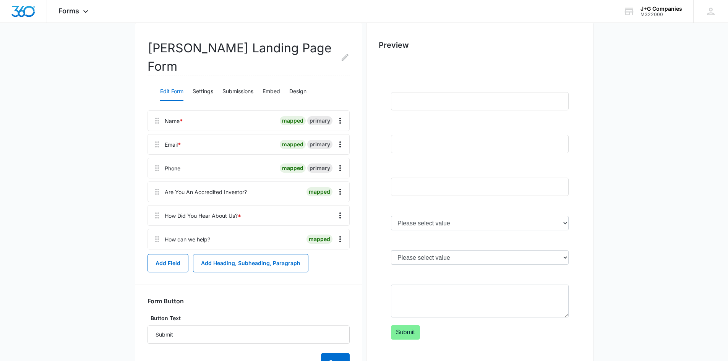
scroll to position [115, 0]
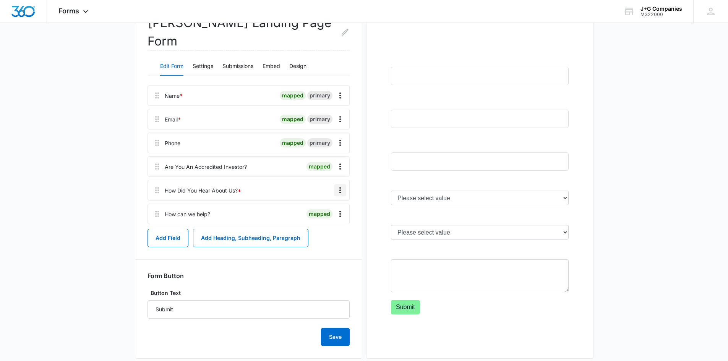
click at [342, 186] on icon "Overflow Menu" at bounding box center [340, 190] width 9 height 9
click at [482, 196] on div at bounding box center [480, 185] width 202 height 305
click at [563, 202] on div at bounding box center [480, 185] width 202 height 305
click at [205, 186] on div "How Did You Hear About Us? *" at bounding box center [203, 190] width 76 height 8
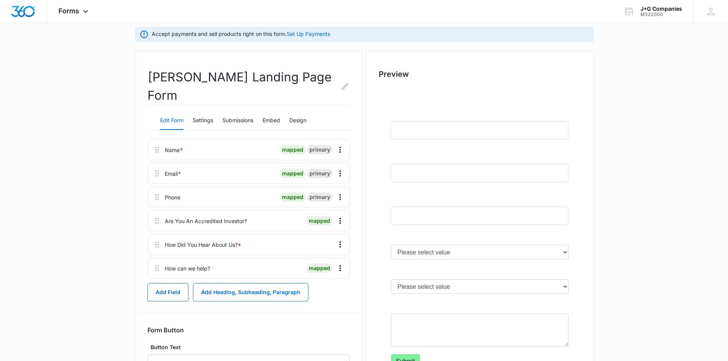
scroll to position [0, 0]
